Goal: Communication & Community: Ask a question

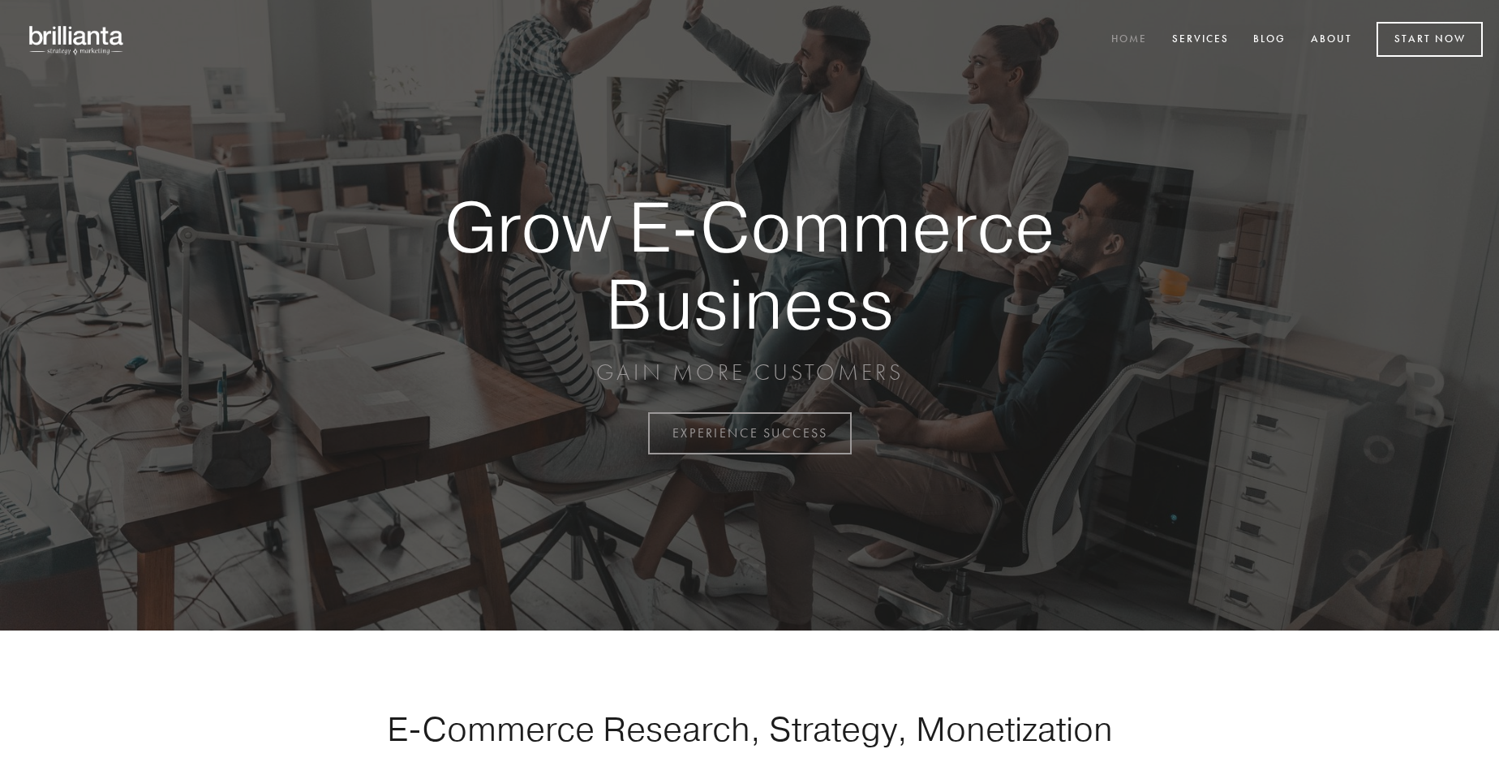
scroll to position [4253, 0]
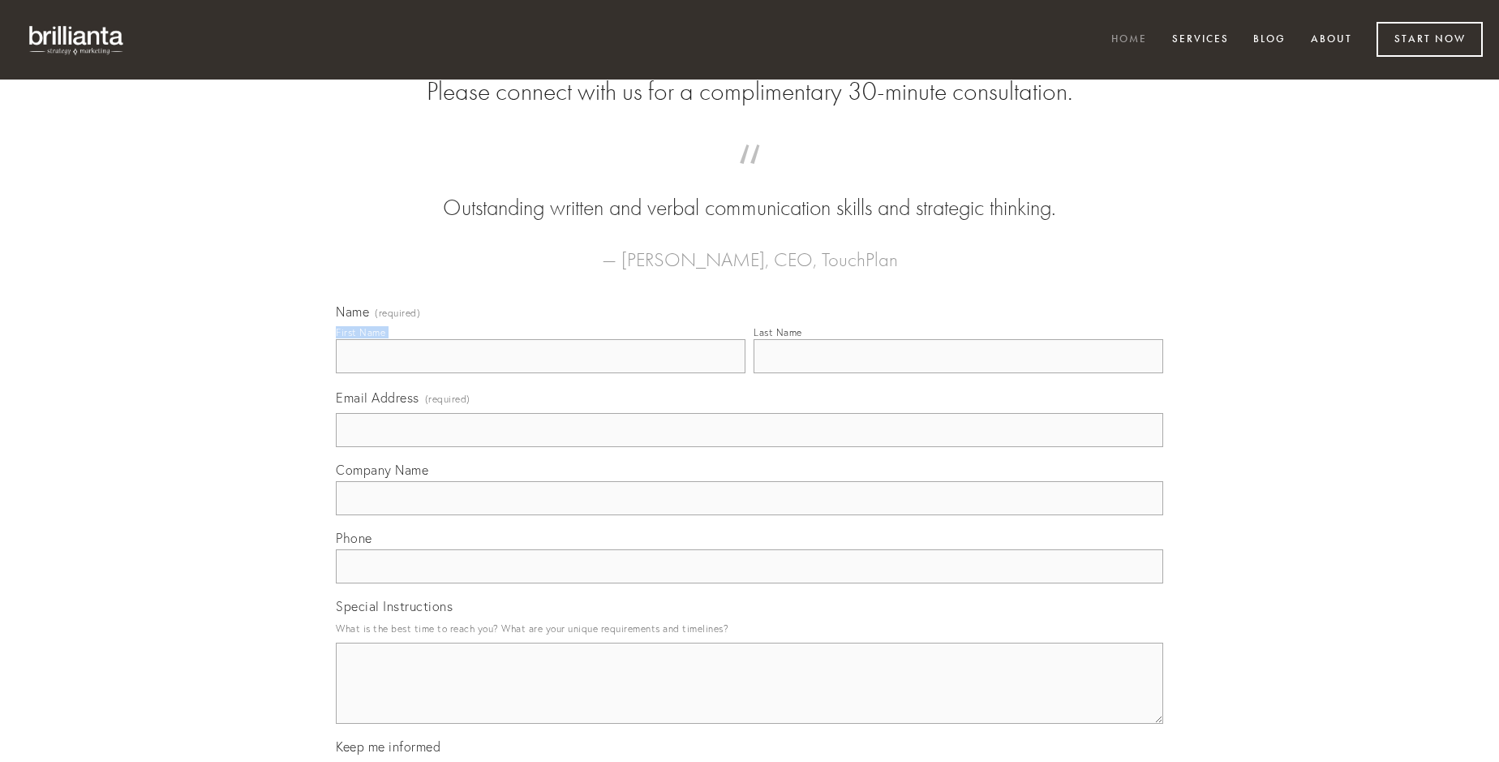
type input "[PERSON_NAME]"
click at [958, 373] on input "Last Name" at bounding box center [959, 356] width 410 height 34
type input "[PERSON_NAME]"
click at [750, 447] on input "Email Address (required)" at bounding box center [749, 430] width 827 height 34
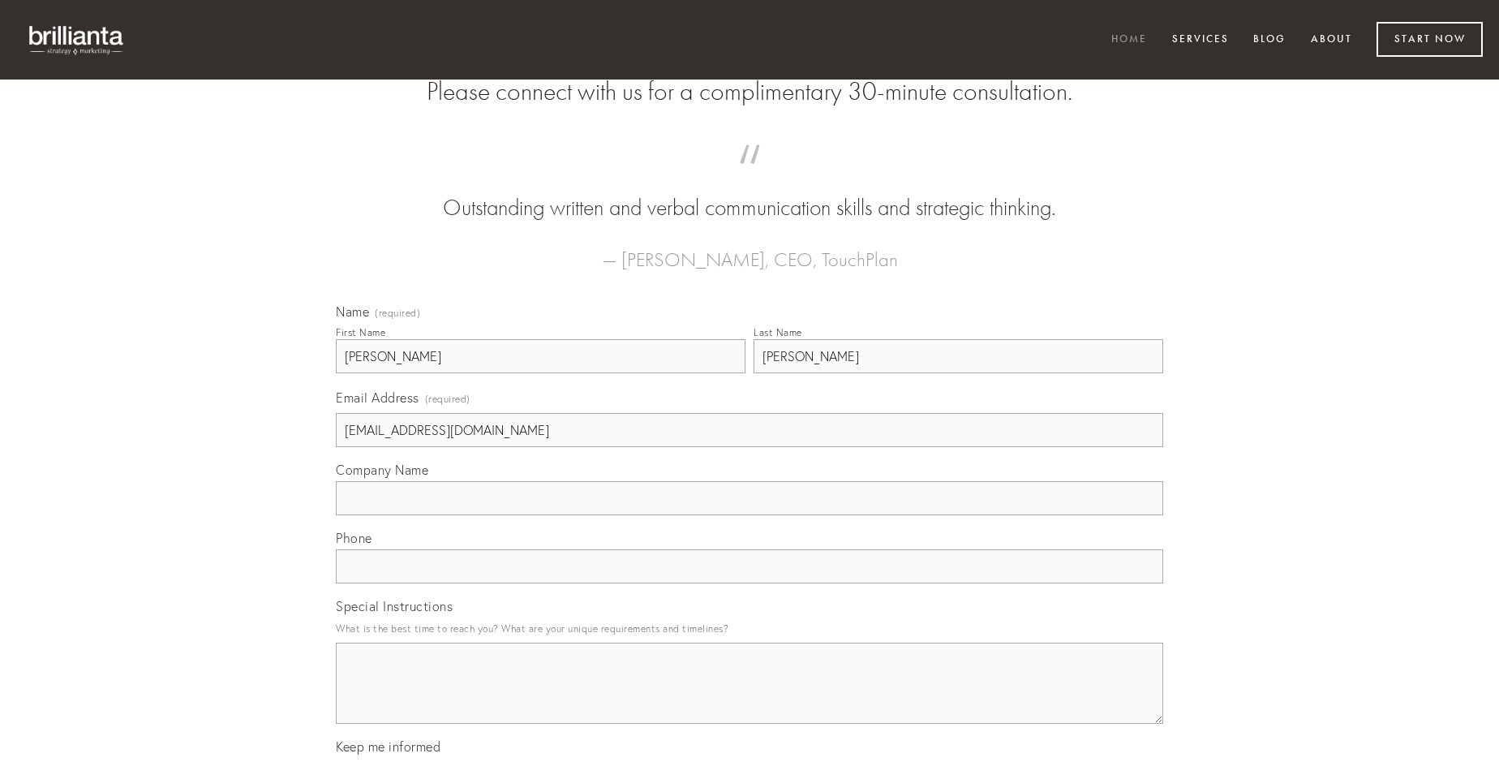
type input "[EMAIL_ADDRESS][DOMAIN_NAME]"
click at [750, 515] on input "Company Name" at bounding box center [749, 498] width 827 height 34
type input "brevis"
click at [750, 583] on input "text" at bounding box center [749, 566] width 827 height 34
click at [750, 698] on textarea "Special Instructions" at bounding box center [749, 683] width 827 height 81
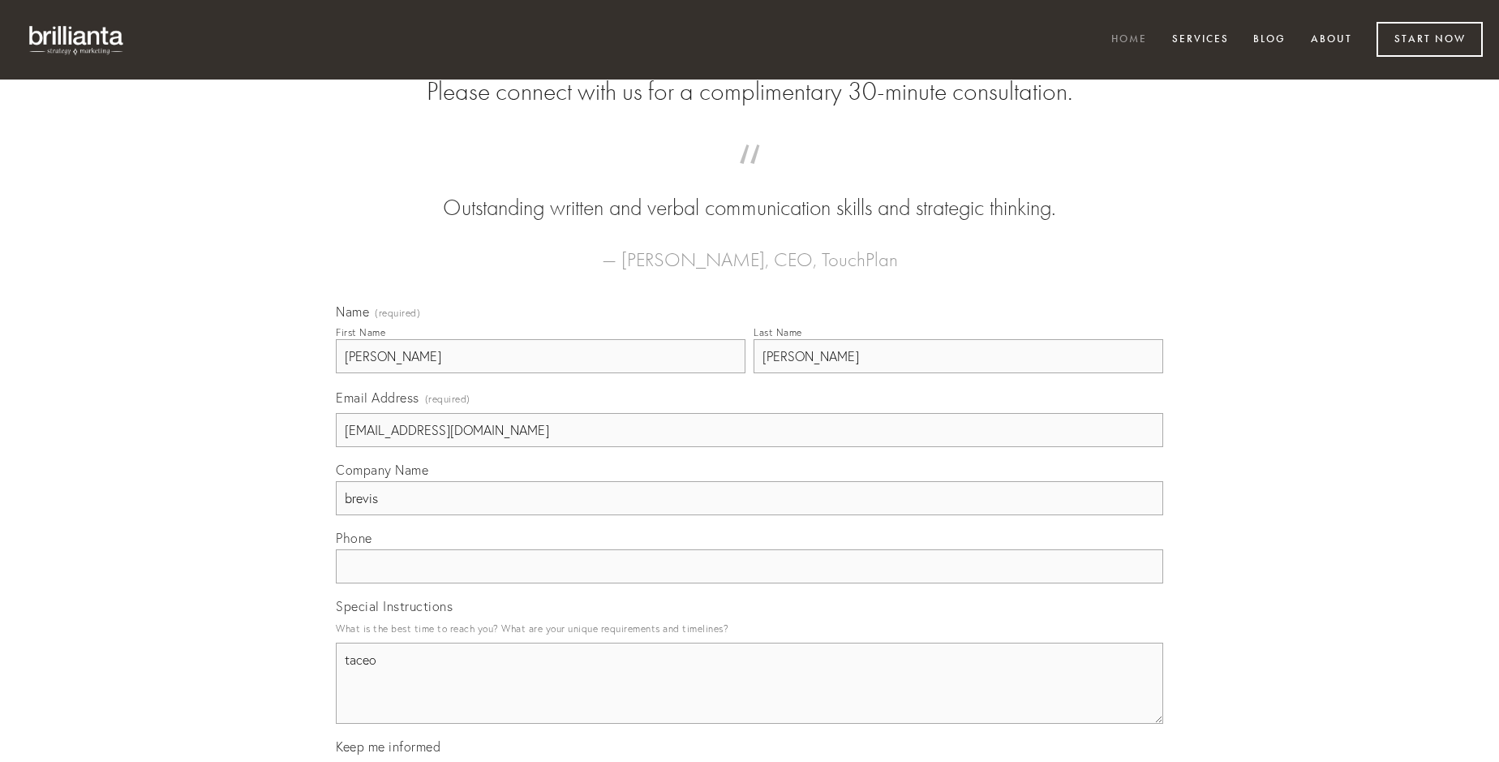
type textarea "taceo"
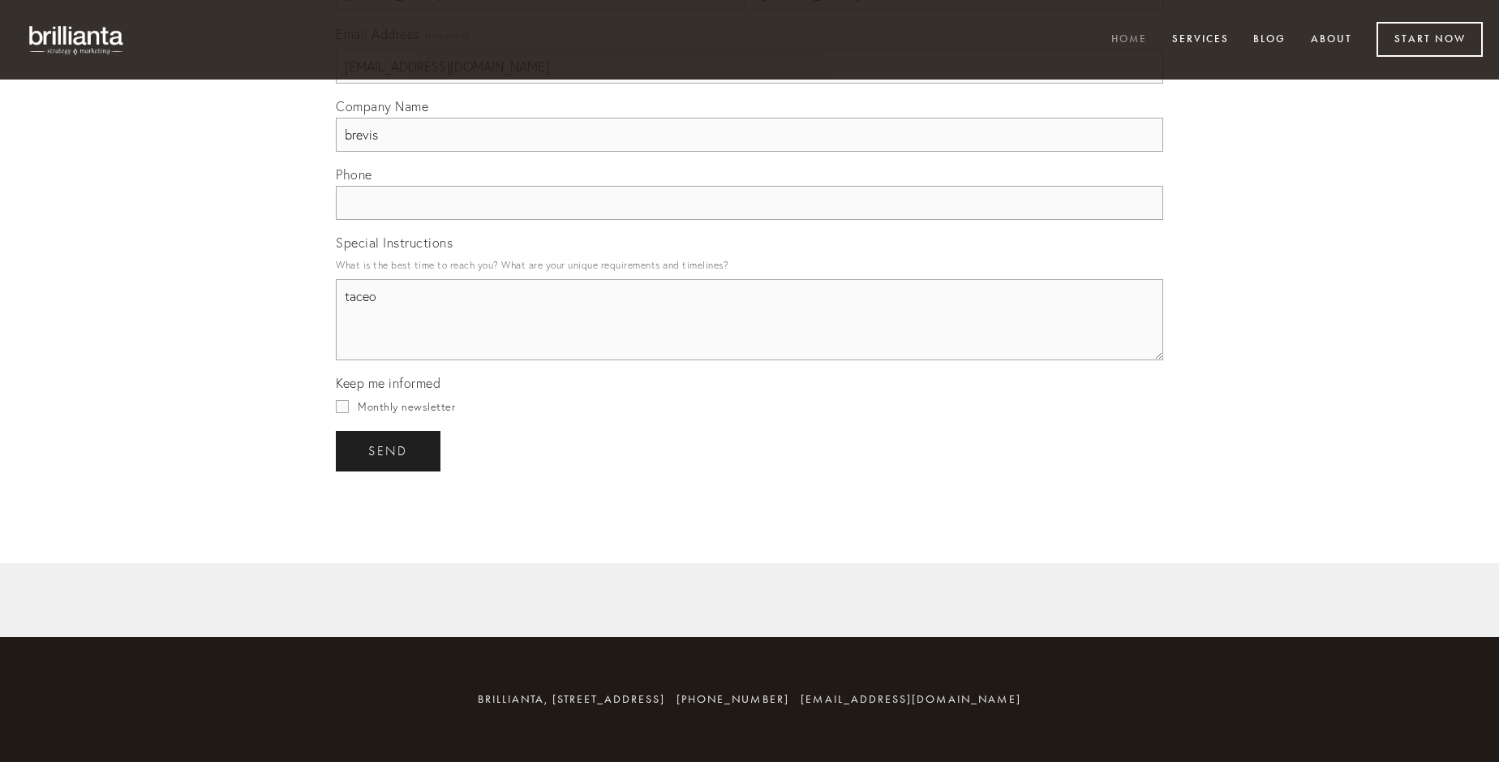
click at [389, 450] on span "send" at bounding box center [388, 451] width 40 height 15
